Goal: Transaction & Acquisition: Purchase product/service

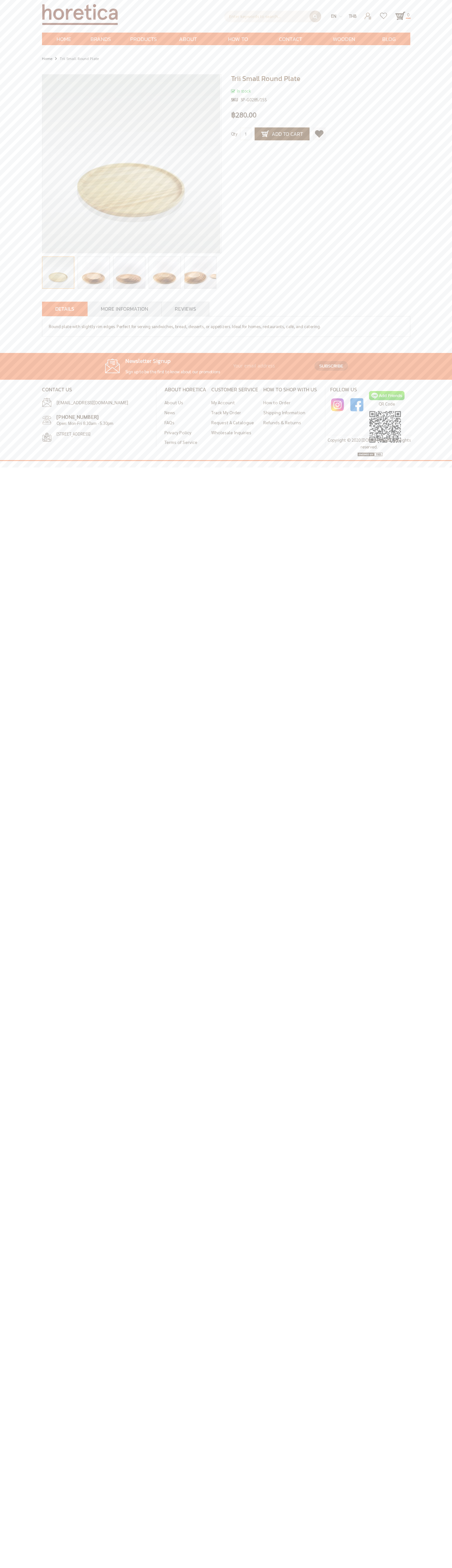
click at [291, 39] on span "Contact Us" at bounding box center [290, 46] width 30 height 26
click at [282, 134] on span "Add to Cart" at bounding box center [281, 134] width 42 height 8
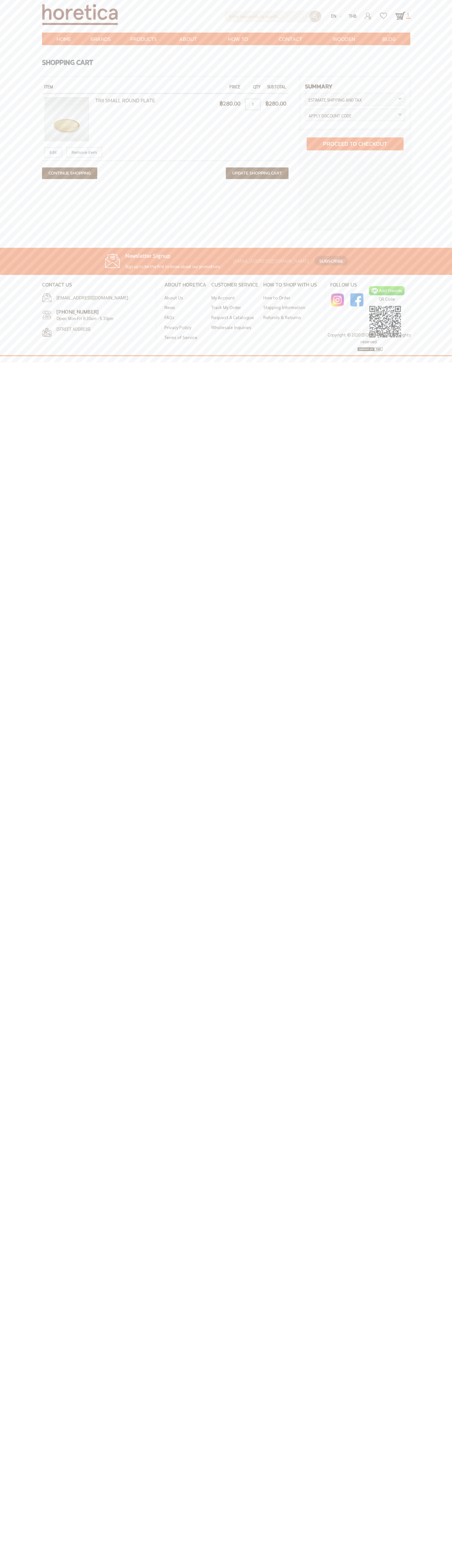
scroll to position [0, 6]
type input "[EMAIL_ADDRESS][DOMAIN_NAME]"
click at [355, 144] on span "Proceed to Checkout" at bounding box center [355, 144] width 64 height 9
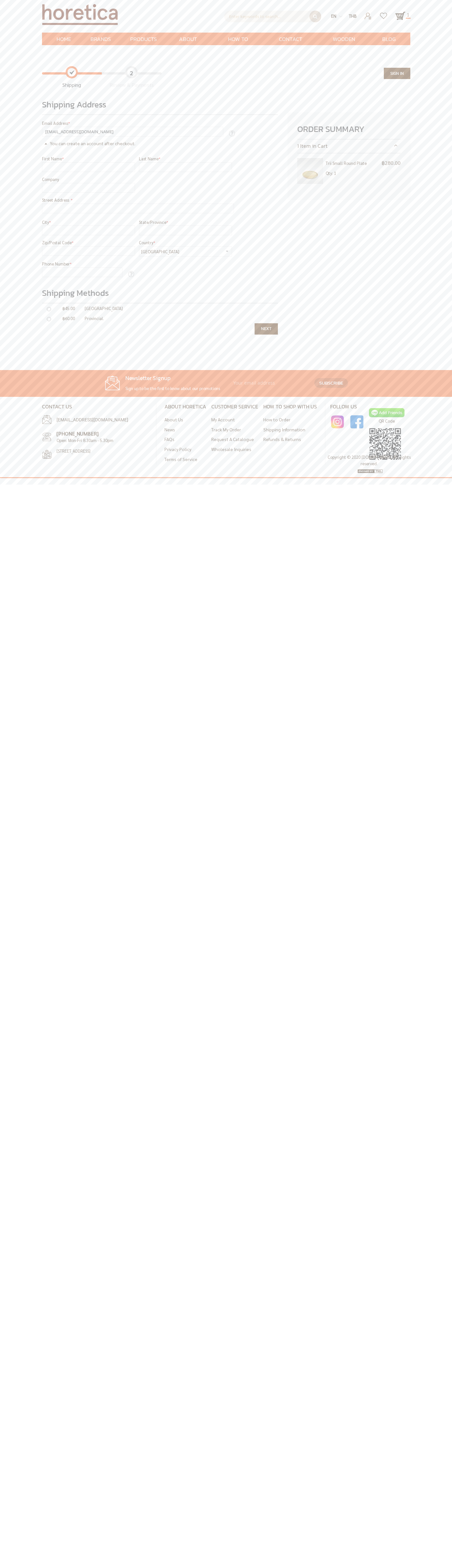
type input "johnsmith006@storebotmail.joonix.net"
type input "Somsak"
type input "Wattana"
type input "Somsak Wattana"
type input "Park Ventures Ecoplex 57 Wireless Road Bangkok"
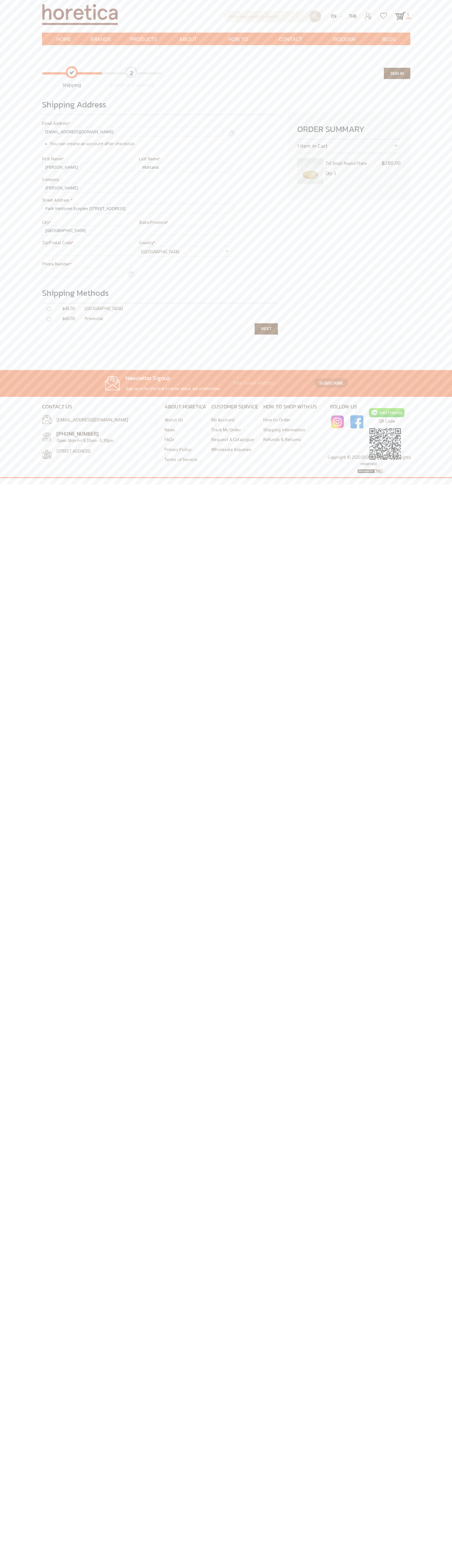
type input "bangkok"
type input "กรุงเทพมหานคร"
type input "10330"
type input "6502530000"
click at [49, 319] on input "radio" at bounding box center [49, 319] width 4 height 7
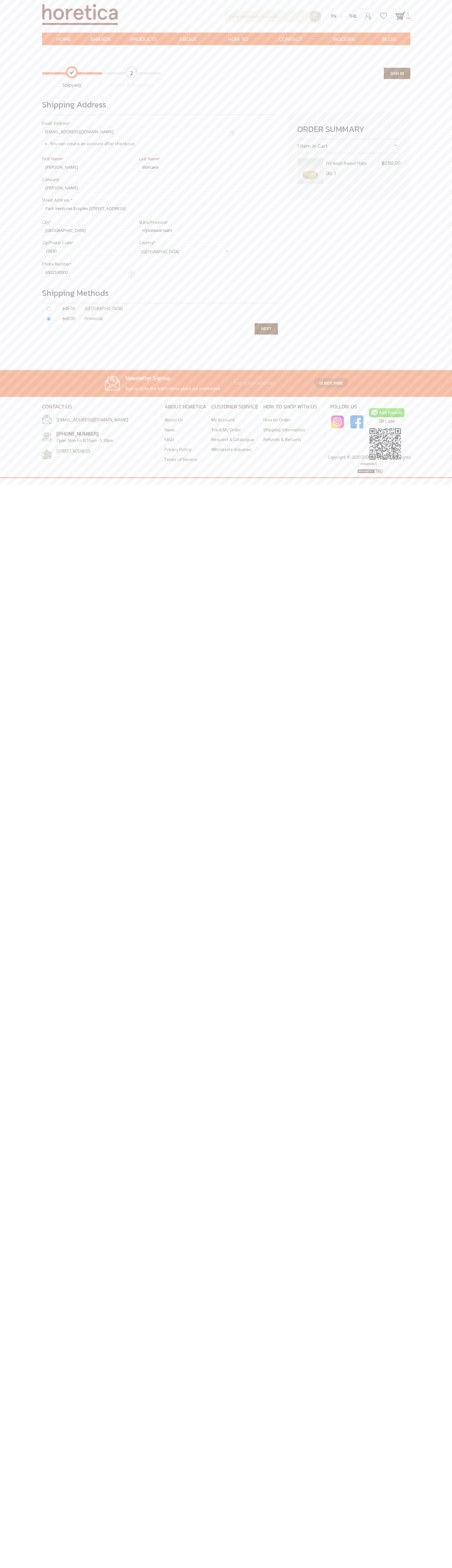
radio input "true"
click at [57, 243] on span "Zip/Postal Code" at bounding box center [57, 242] width 30 height 5
click at [57, 246] on input "10330" at bounding box center [88, 251] width 93 height 10
click at [266, 329] on span "Next" at bounding box center [266, 329] width 10 height 6
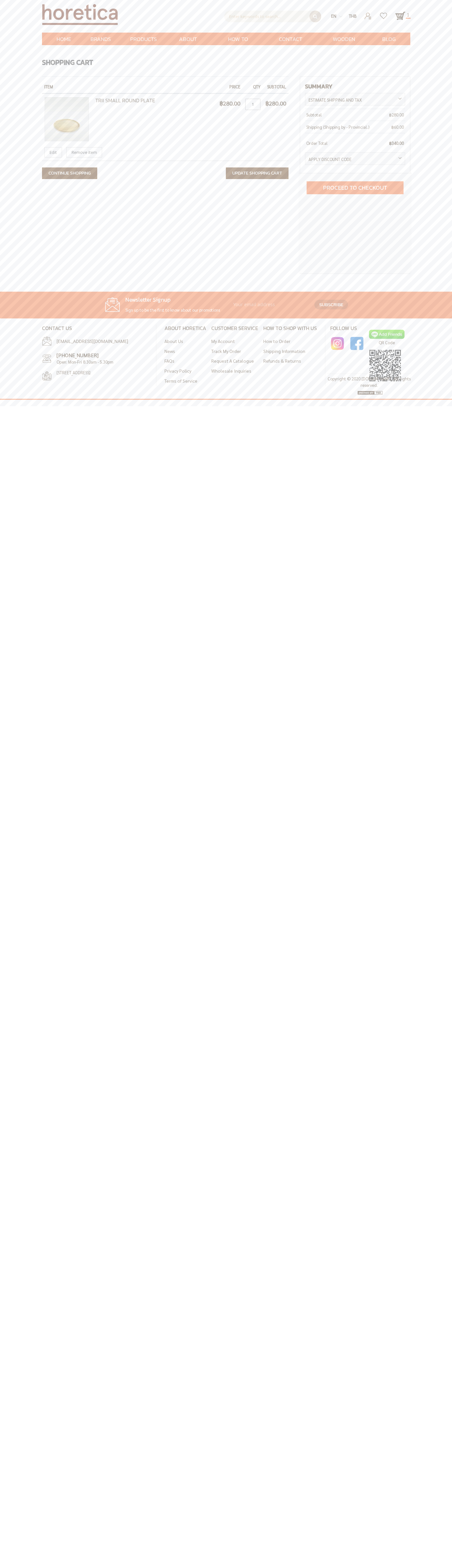
click at [84, 152] on span "Remove item" at bounding box center [84, 152] width 26 height 6
